Goal: Ask a question

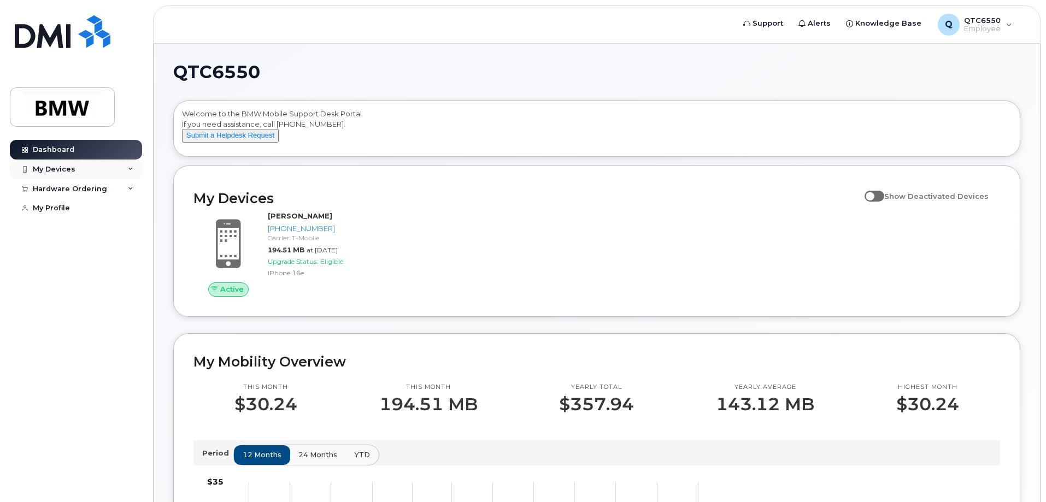
click at [73, 171] on div "My Devices" at bounding box center [54, 169] width 43 height 9
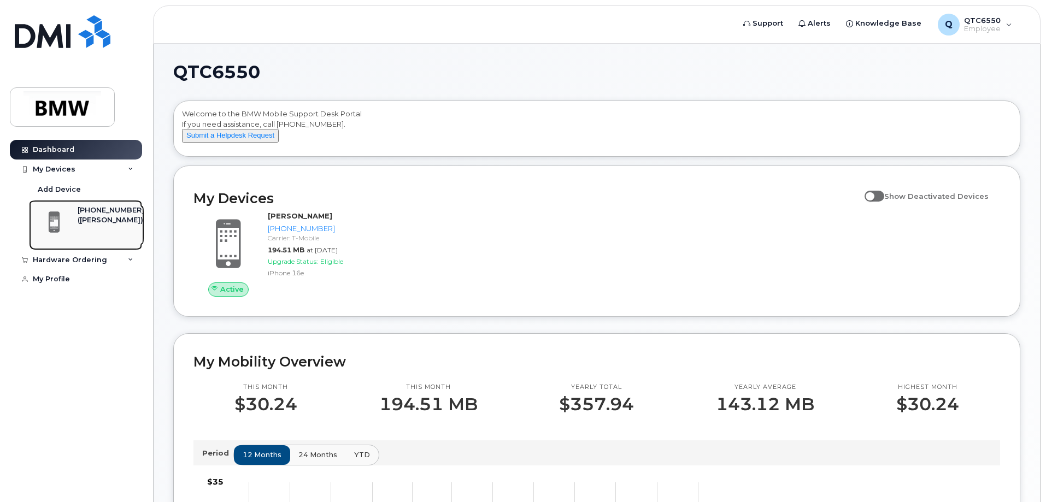
click at [50, 218] on span at bounding box center [54, 222] width 22 height 23
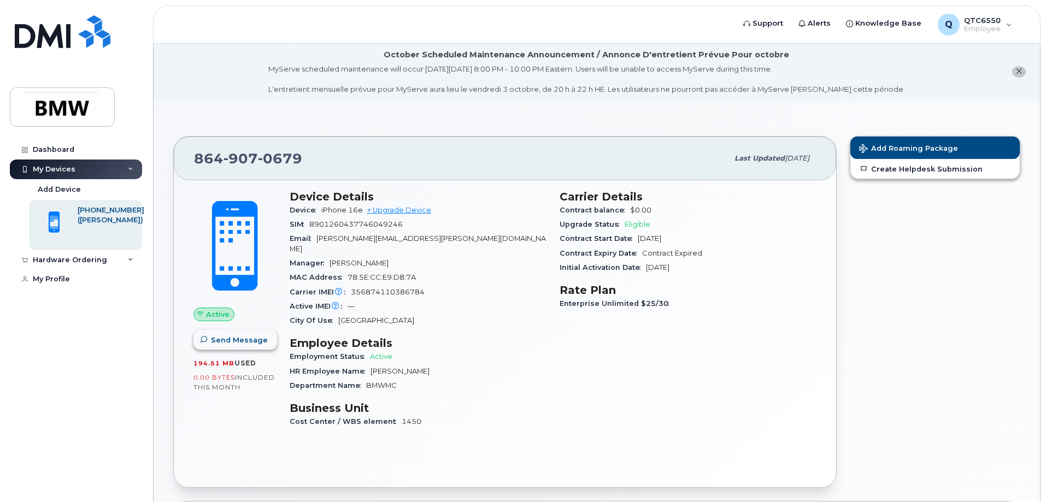
click at [221, 340] on span "Send Message" at bounding box center [239, 340] width 57 height 10
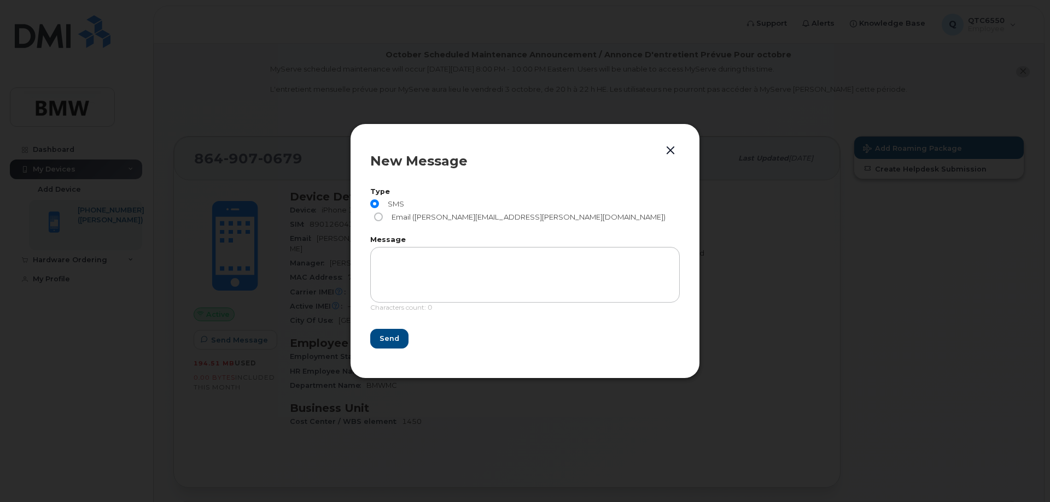
click at [670, 154] on button "button" at bounding box center [670, 150] width 16 height 15
